Goal: Task Accomplishment & Management: Use online tool/utility

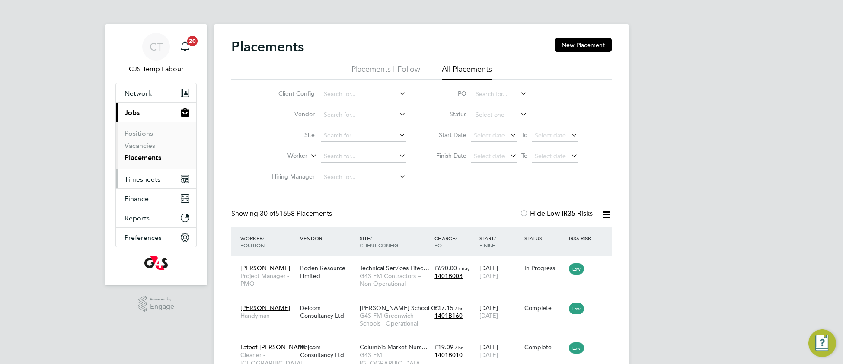
click at [149, 182] on span "Timesheets" at bounding box center [142, 179] width 36 height 8
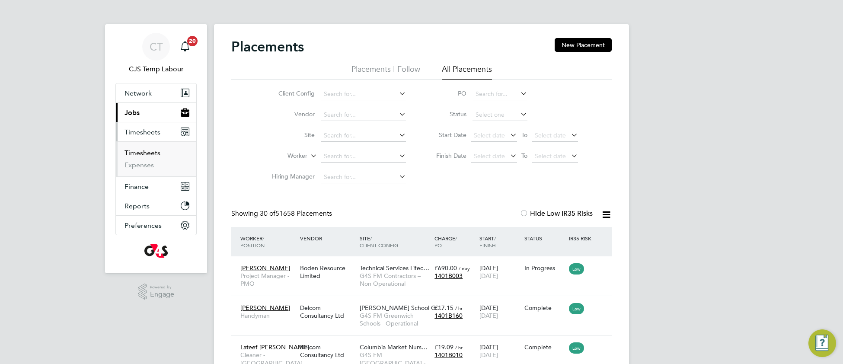
click at [150, 155] on link "Timesheets" at bounding box center [142, 153] width 36 height 8
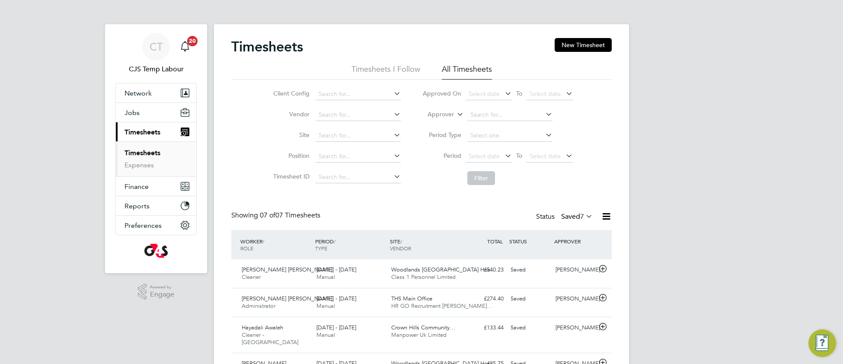
click at [155, 153] on link "Timesheets" at bounding box center [142, 153] width 36 height 8
click at [145, 135] on span "Timesheets" at bounding box center [142, 132] width 36 height 8
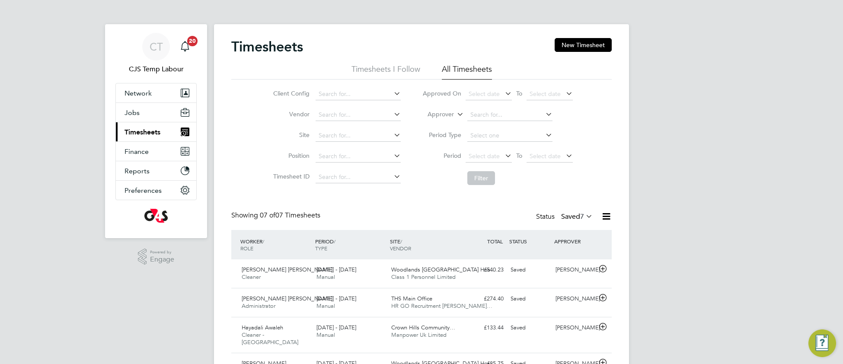
click at [144, 137] on button "Current page: Timesheets" at bounding box center [156, 131] width 80 height 19
